Goal: Task Accomplishment & Management: Use online tool/utility

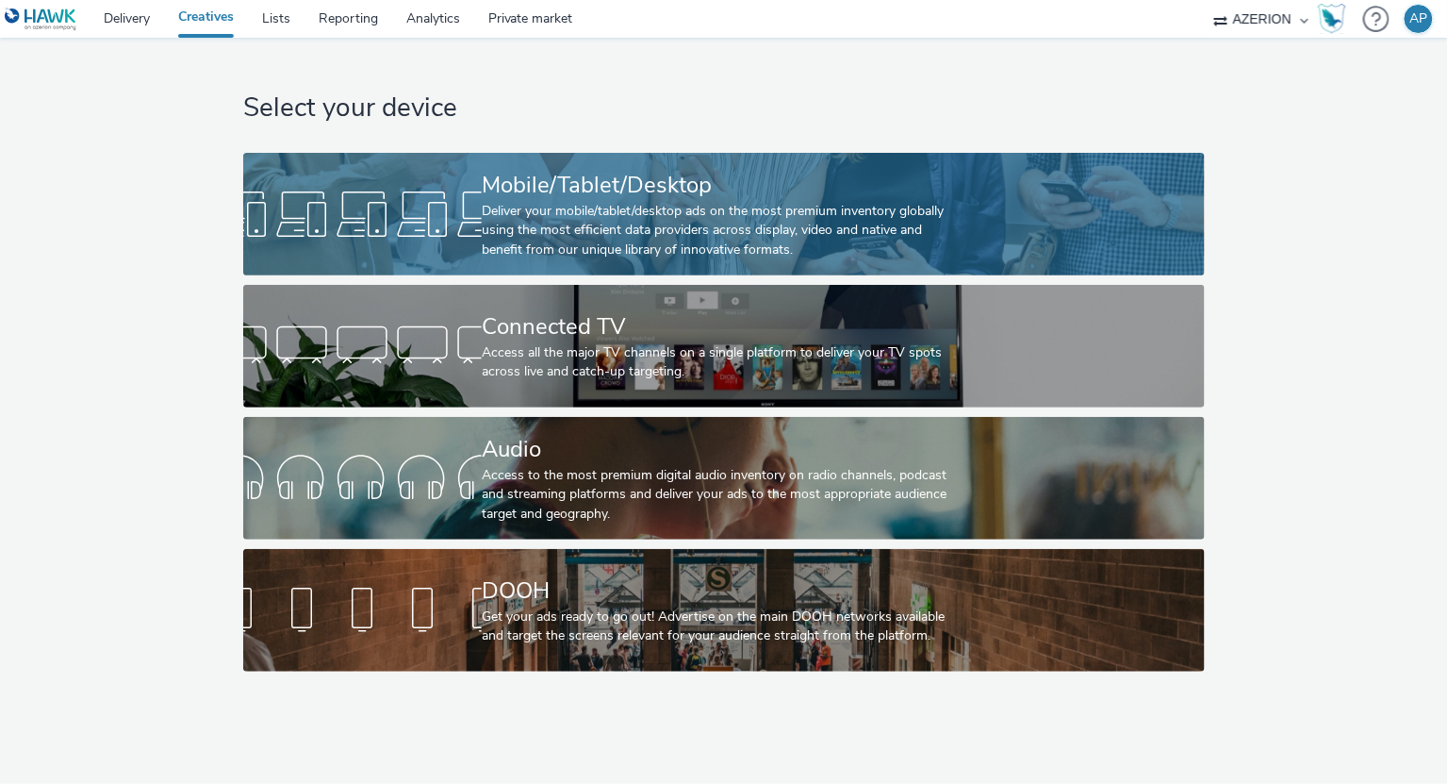
click at [524, 216] on div "Deliver your mobile/tablet/desktop ads on the most premium inventory globally u…" at bounding box center [720, 231] width 477 height 58
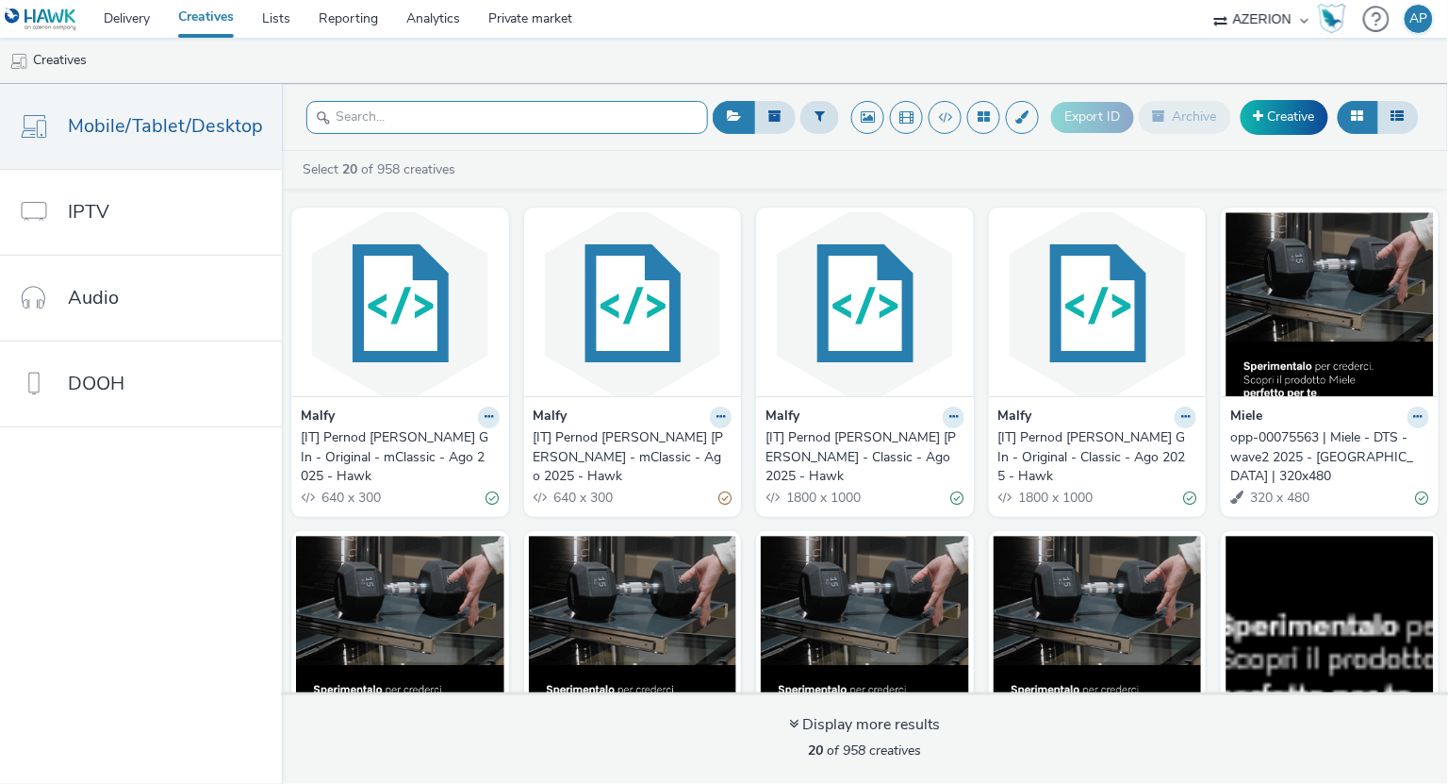
click at [471, 108] on input "text" at bounding box center [507, 117] width 402 height 33
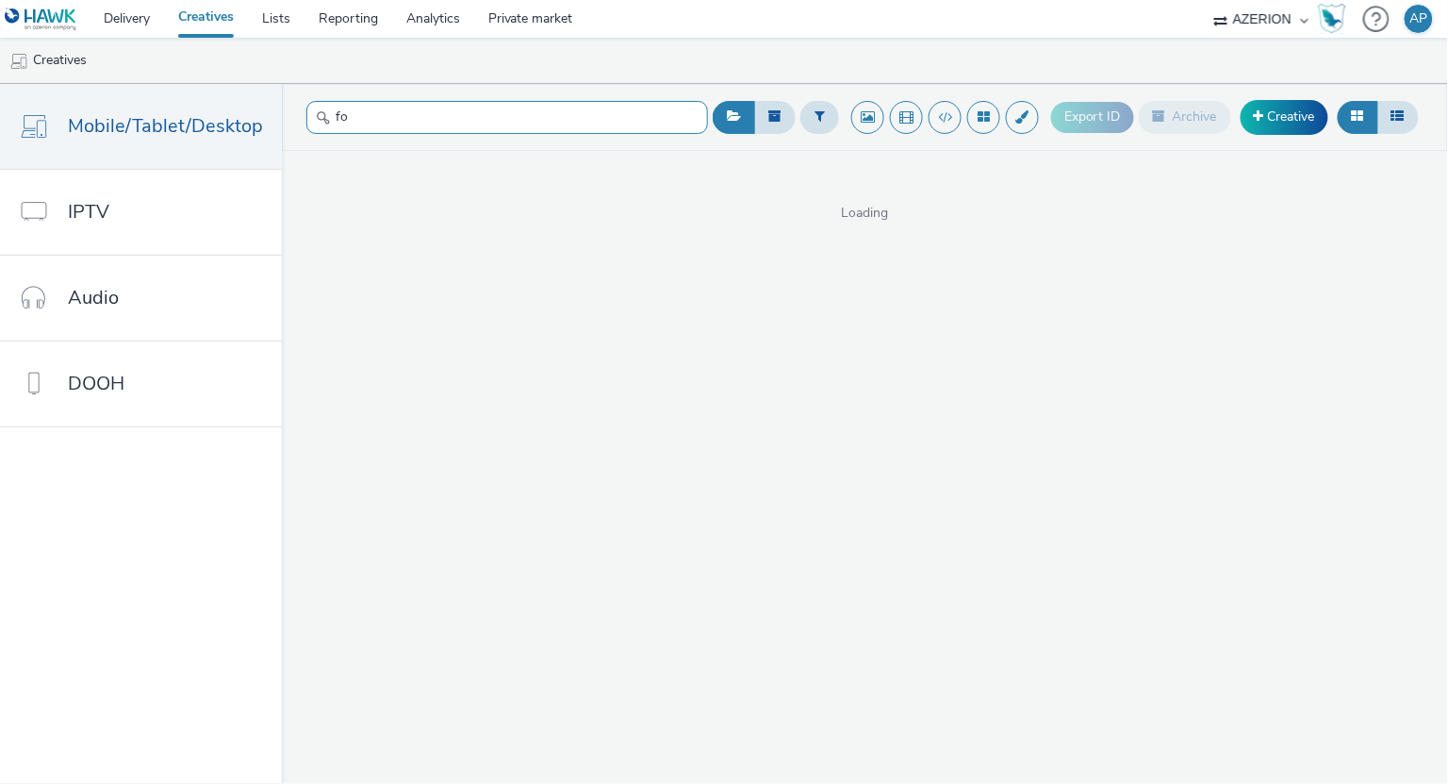
type input "f"
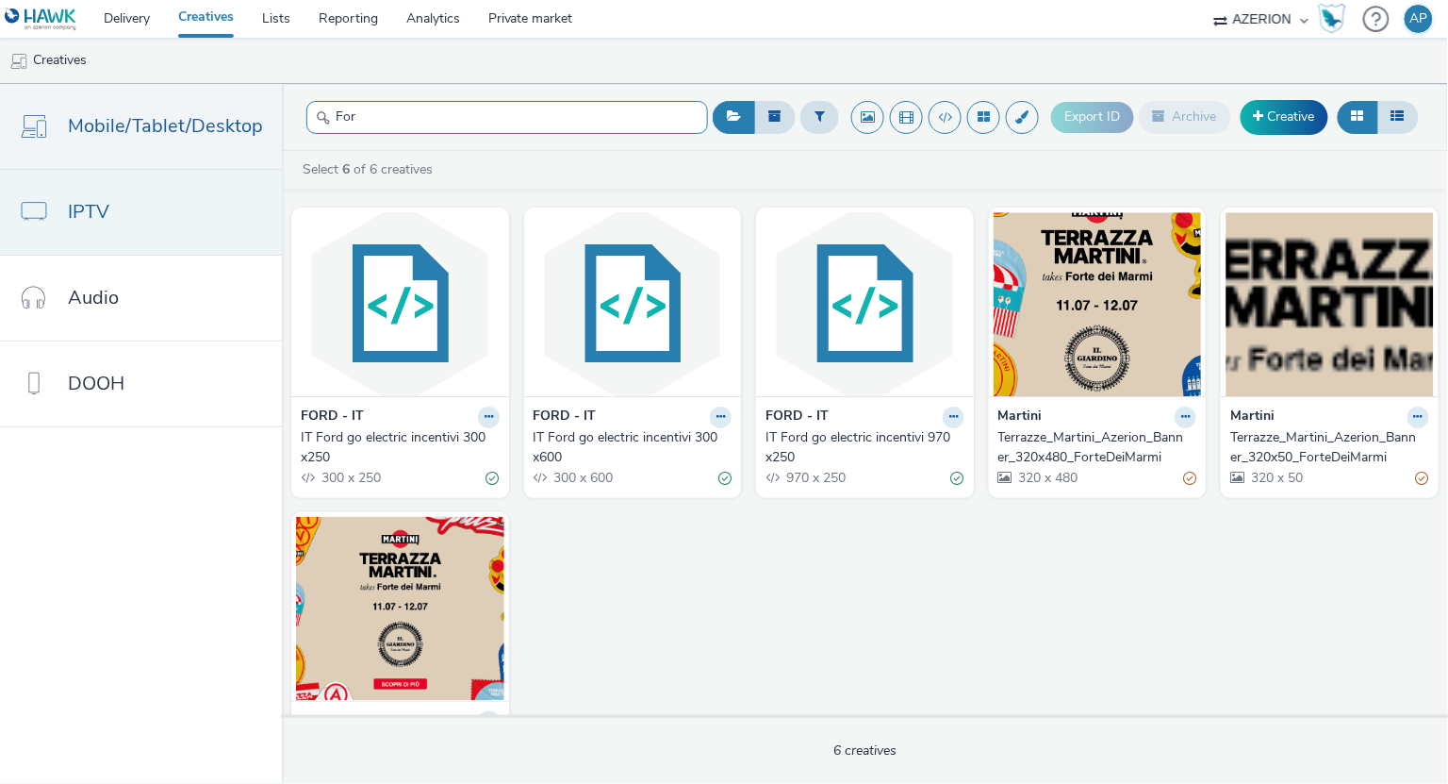
type input "For"
click at [100, 210] on span "IPTV" at bounding box center [88, 211] width 41 height 27
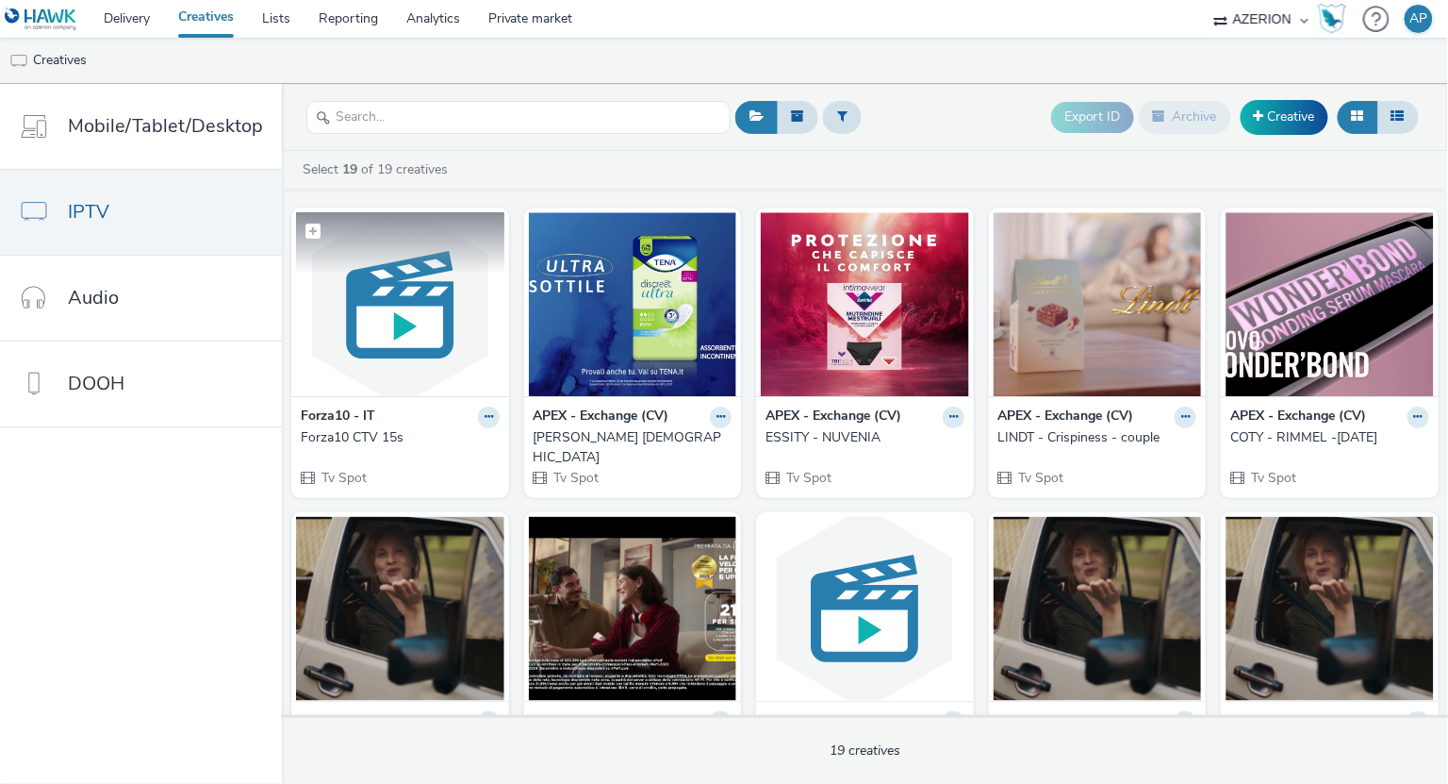
click at [404, 320] on img at bounding box center [400, 304] width 208 height 184
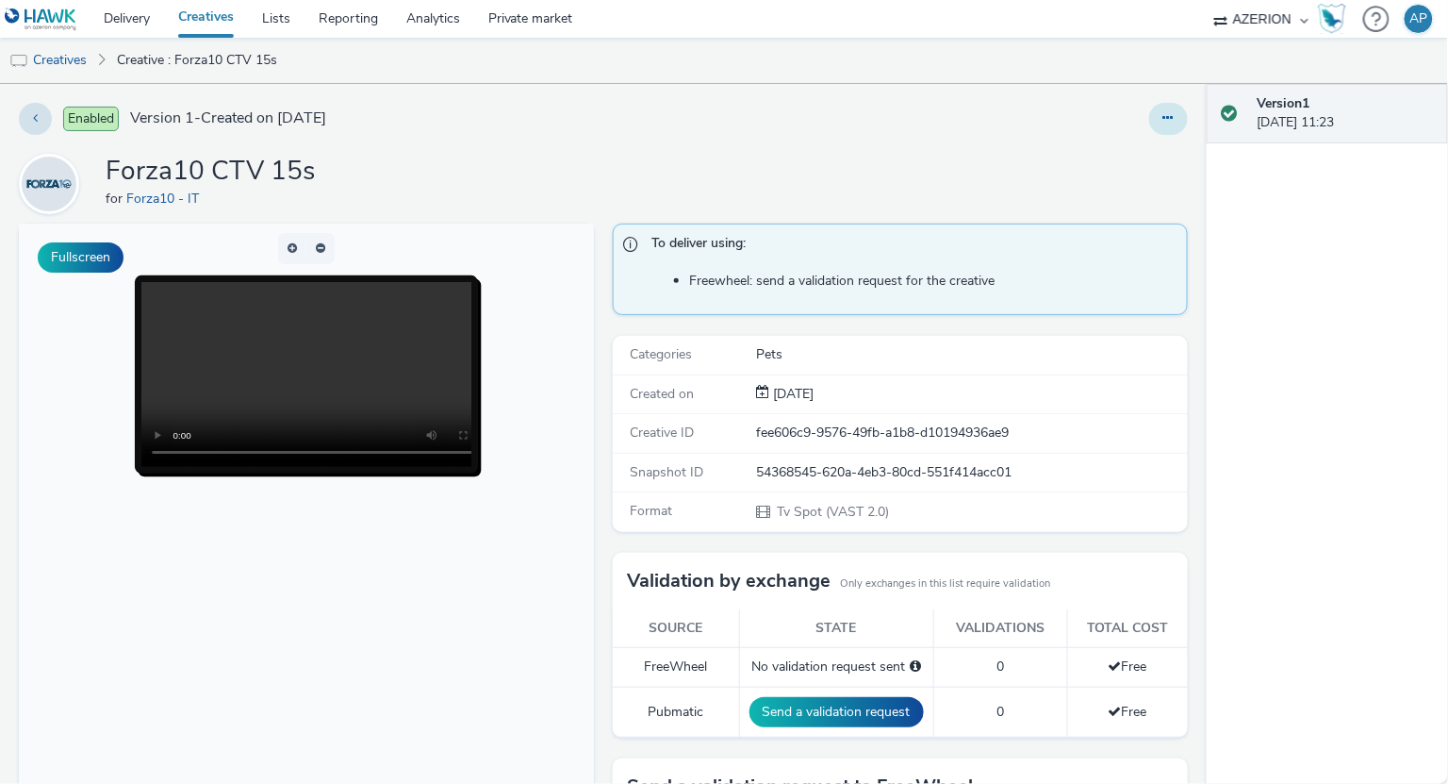
click at [1167, 115] on icon at bounding box center [1169, 117] width 10 height 13
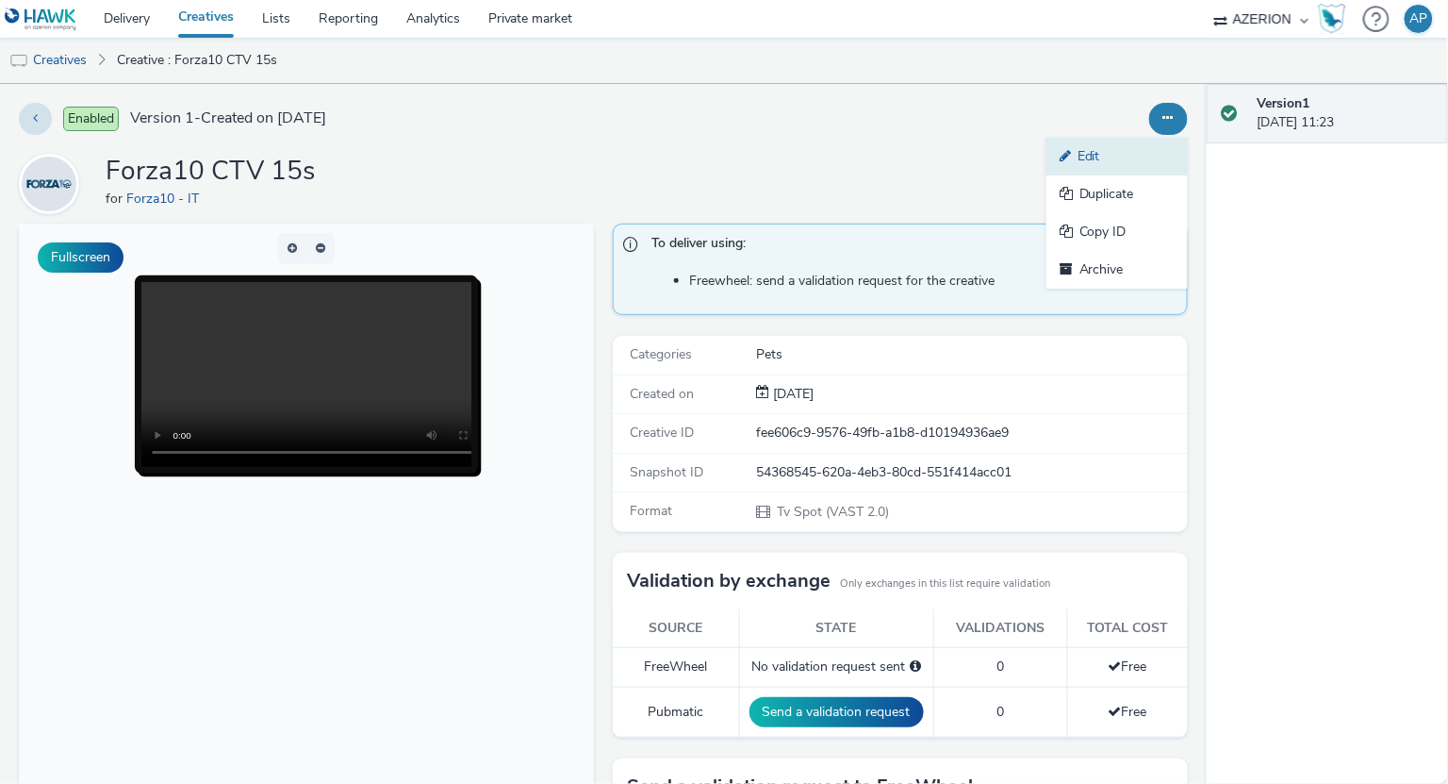
click at [1116, 150] on link "Edit" at bounding box center [1117, 157] width 141 height 38
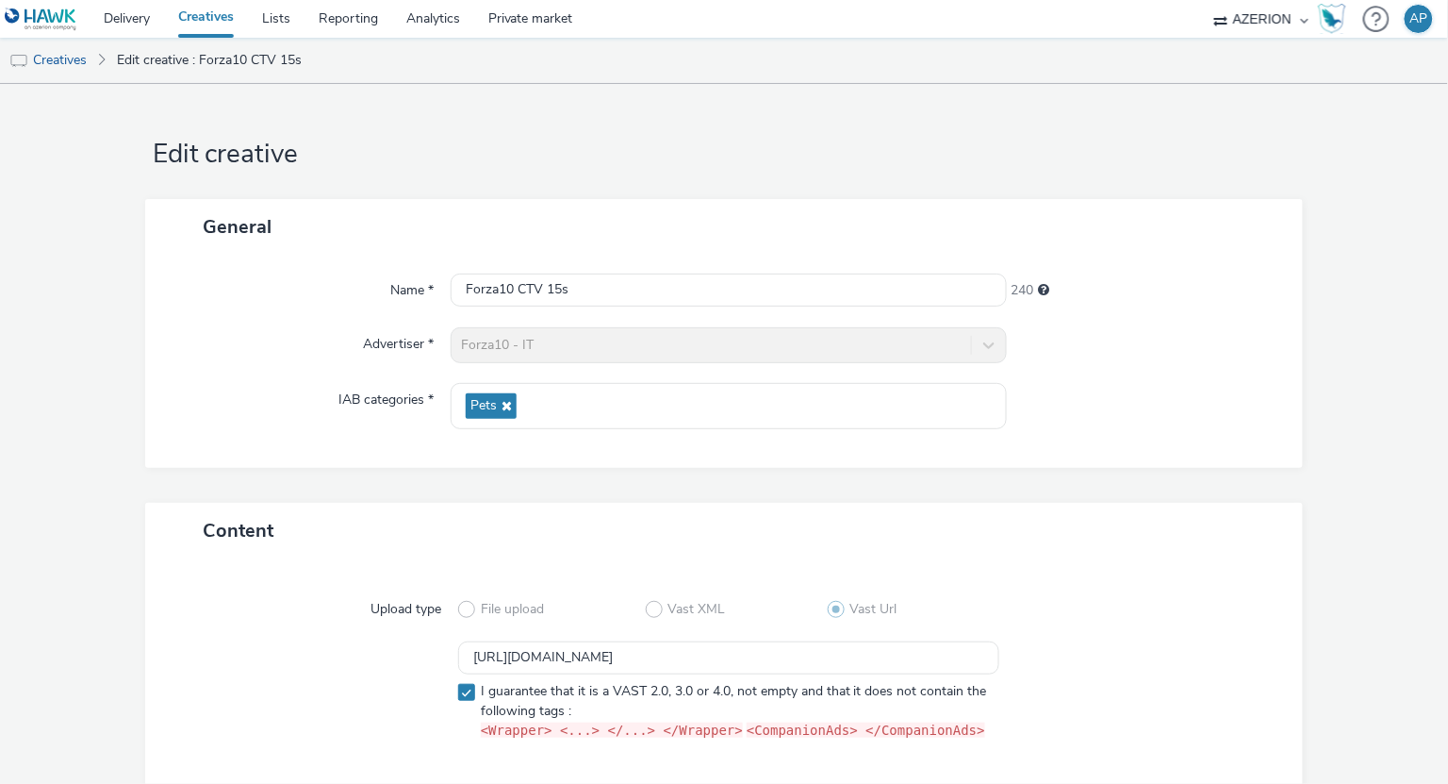
click at [527, 338] on div "Forza10 - IT" at bounding box center [728, 345] width 555 height 36
click at [54, 9] on img at bounding box center [41, 20] width 73 height 24
